Goal: Transaction & Acquisition: Purchase product/service

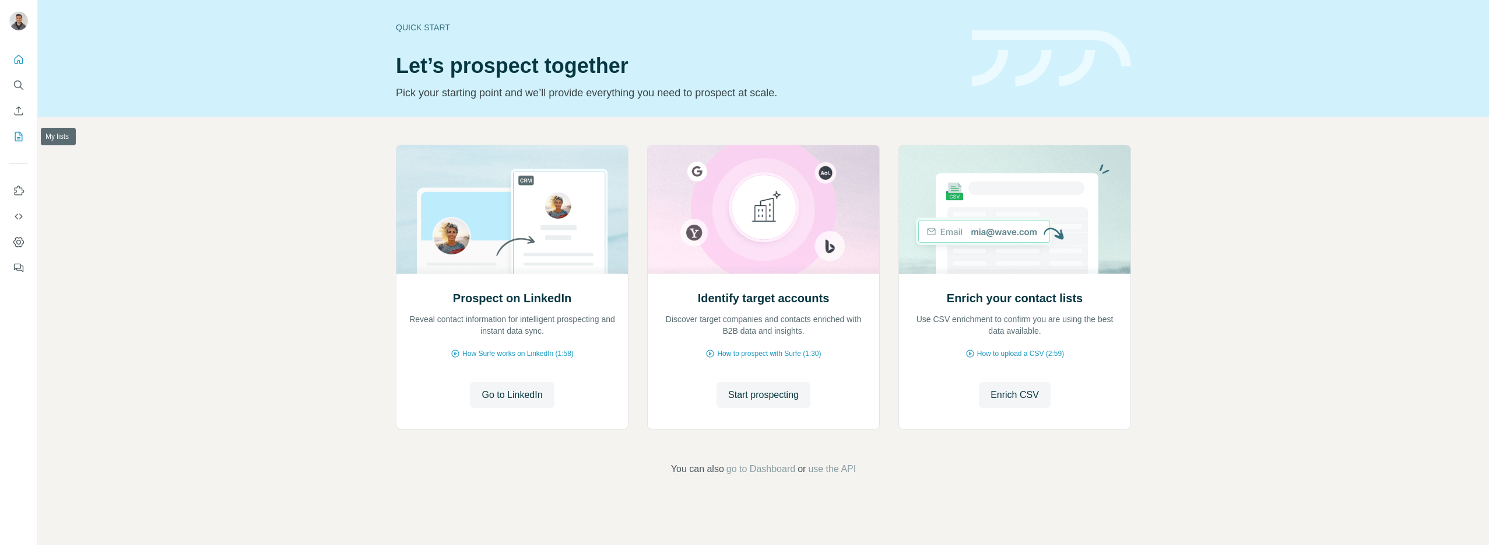
click at [17, 139] on icon "My lists" at bounding box center [20, 136] width 6 height 8
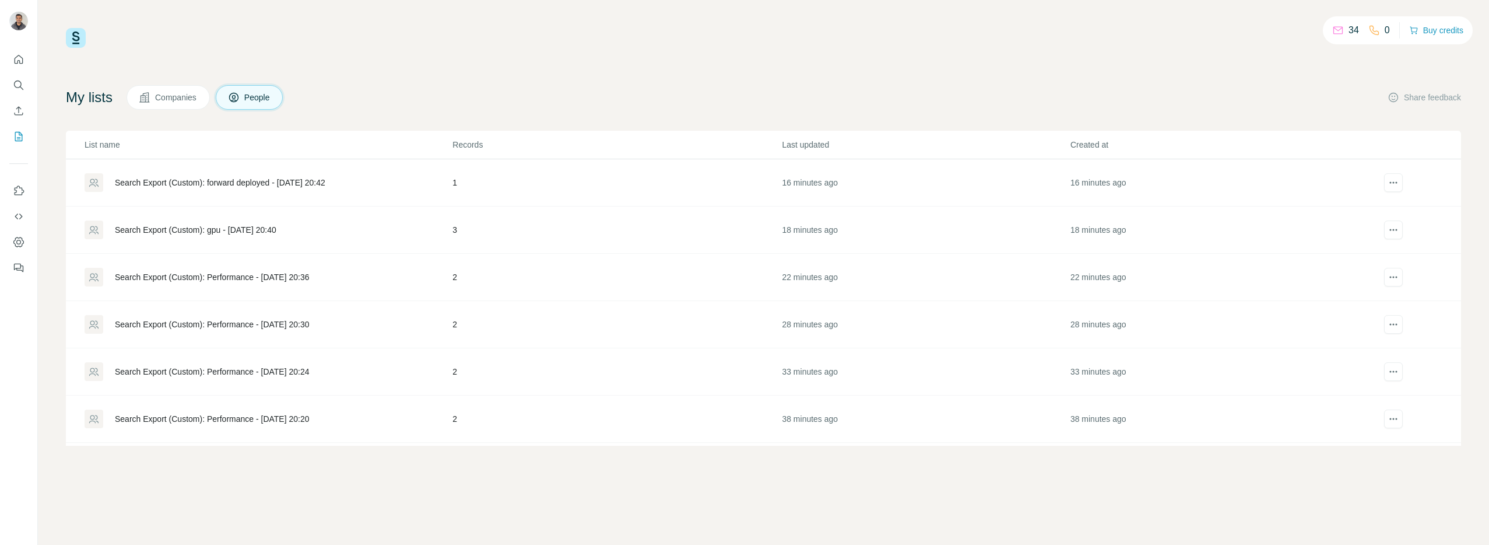
click at [677, 76] on div "34 0 Buy credits My lists Companies People Share feedback List name Records Las…" at bounding box center [763, 236] width 1395 height 417
click at [435, 52] on div "34 0 Buy credits My lists Companies People Share feedback List name Records Las…" at bounding box center [763, 236] width 1395 height 417
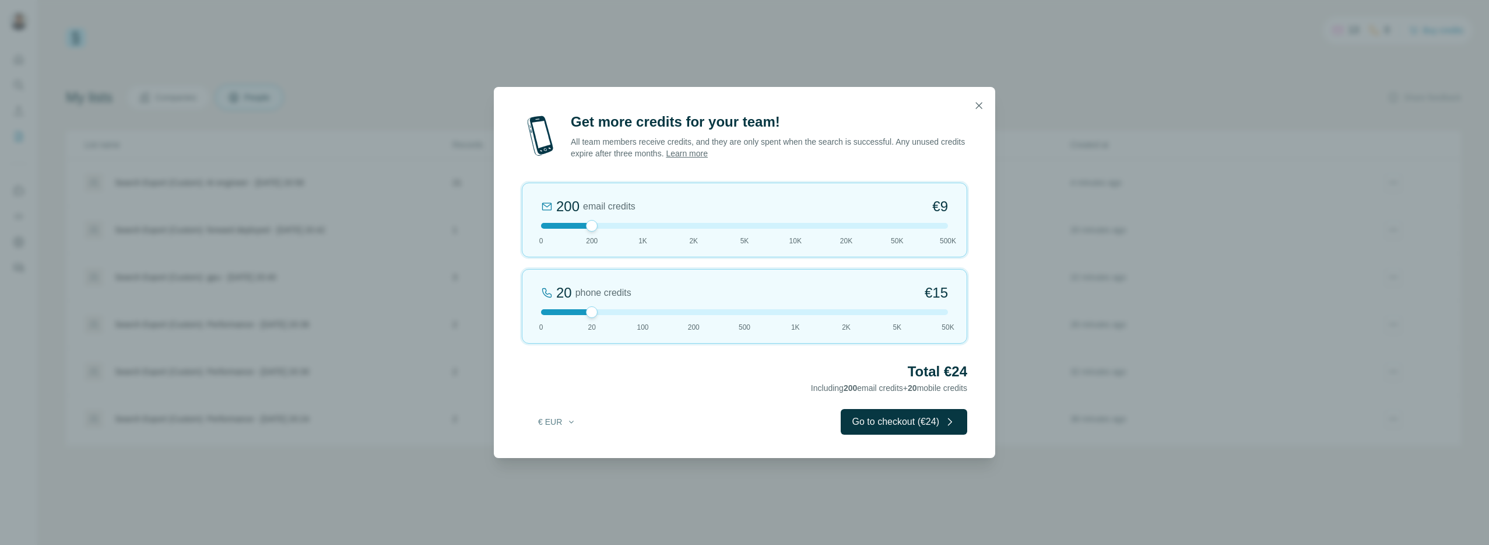
drag, startPoint x: 572, startPoint y: 311, endPoint x: 495, endPoint y: 311, distance: 77.0
click at [495, 311] on div "Get more credits for your team! All team members receive credits, and they are …" at bounding box center [744, 285] width 501 height 345
click at [568, 427] on button "€ EUR" at bounding box center [557, 421] width 54 height 21
click at [570, 459] on div "$ USD € EUR" at bounding box center [581, 458] width 118 height 48
click at [552, 414] on button "€ EUR" at bounding box center [557, 421] width 54 height 21
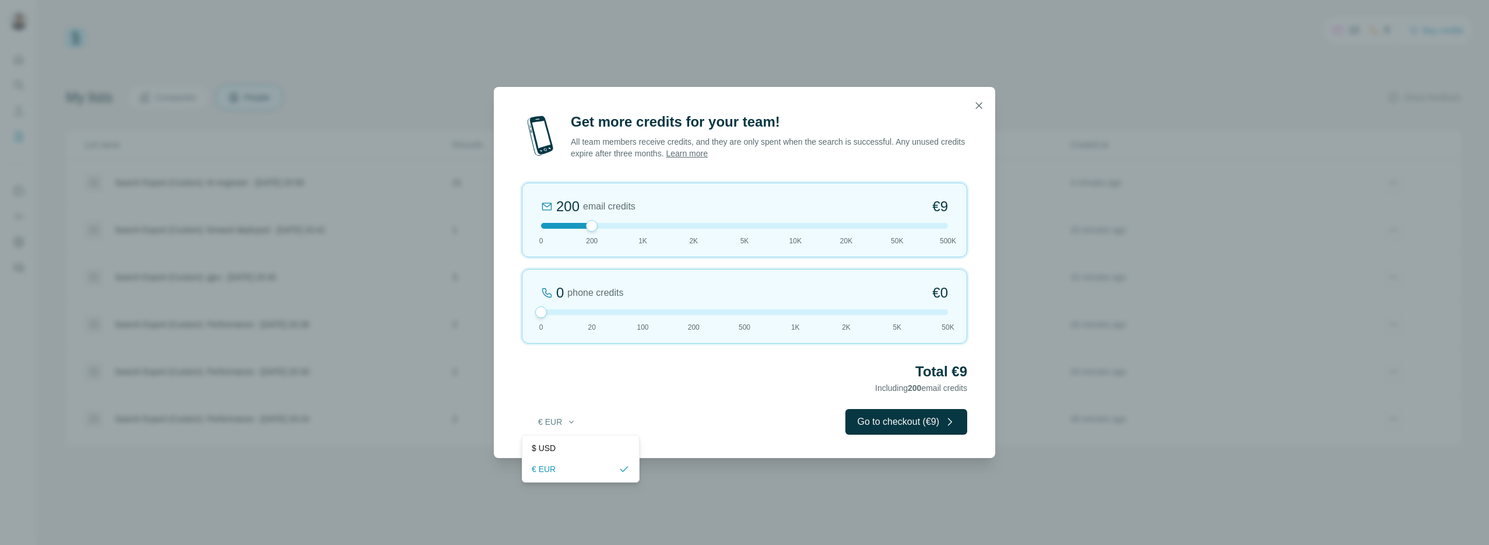
click at [561, 440] on div "$ USD" at bounding box center [581, 447] width 112 height 21
drag, startPoint x: 592, startPoint y: 226, endPoint x: 641, endPoint y: 226, distance: 48.4
click at [641, 226] on div at bounding box center [643, 226] width 12 height 12
click at [696, 398] on div "Get more credits for your team! All team members receive credits, and they are …" at bounding box center [744, 285] width 501 height 345
click at [927, 430] on button "Go to checkout ($42)" at bounding box center [904, 422] width 127 height 26
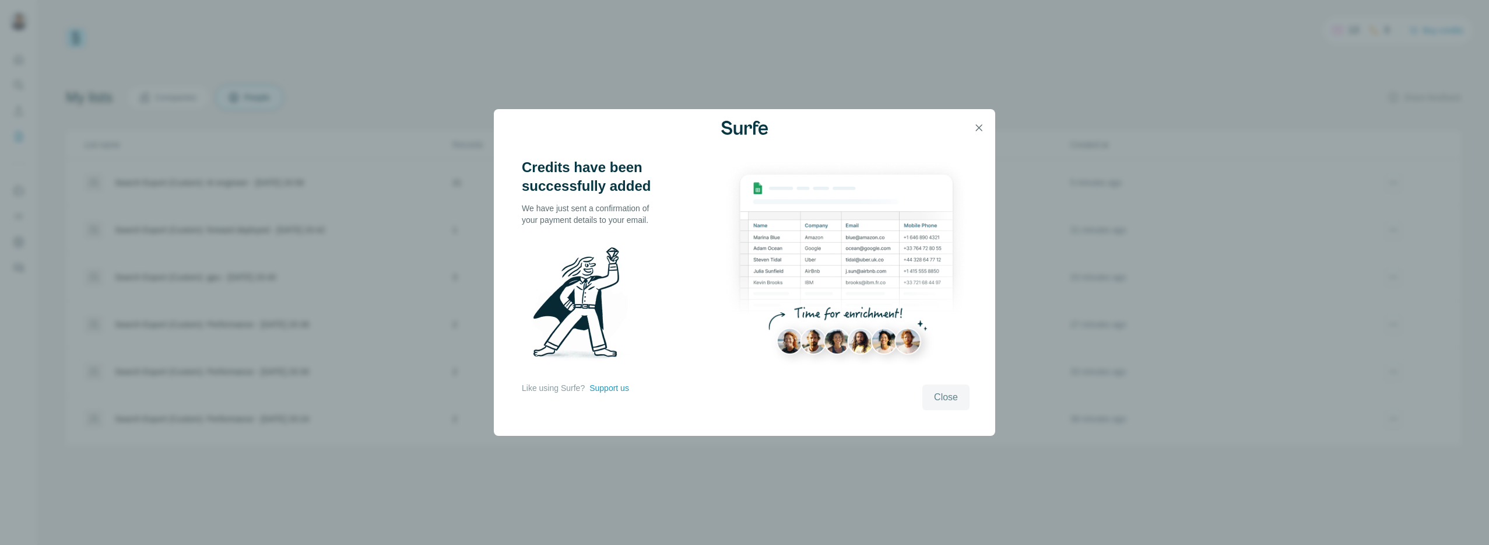
click at [951, 406] on button "Close" at bounding box center [945, 397] width 47 height 26
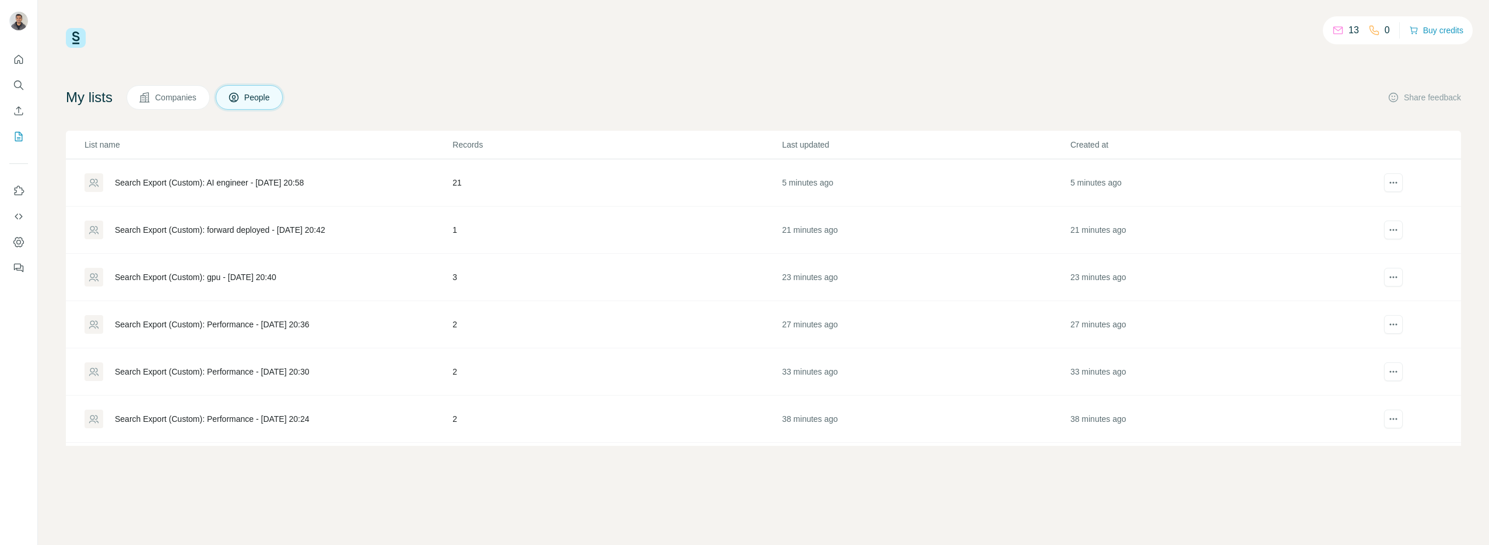
click at [559, 69] on div "13 0 Buy credits My lists Companies People Share feedback List name Records Las…" at bounding box center [763, 236] width 1395 height 417
